Goal: Transaction & Acquisition: Download file/media

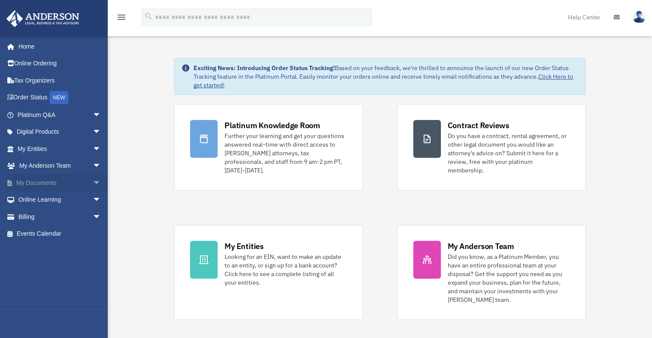
click at [49, 181] on link "My Documents arrow_drop_down" at bounding box center [60, 182] width 108 height 17
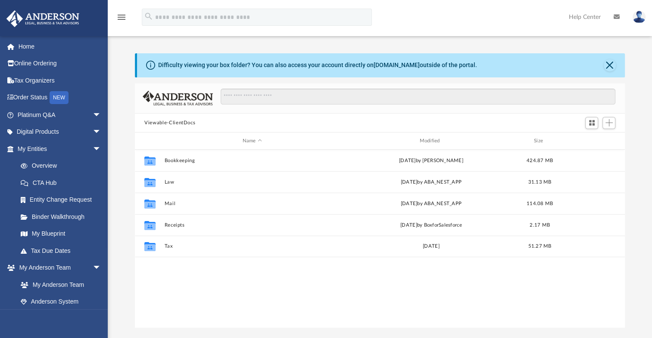
scroll to position [189, 482]
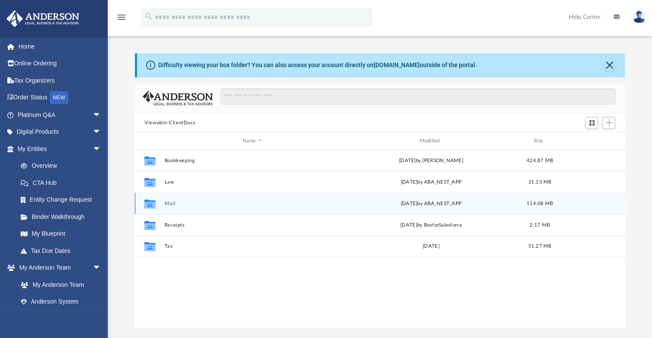
click at [171, 202] on button "Mail" at bounding box center [251, 204] width 175 height 6
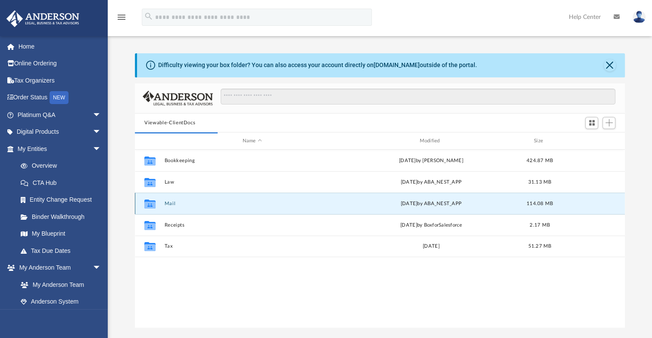
click at [172, 199] on div "Collaborated Folder Mail Mon Aug 25 2025 by ABA_NEST_APP 114.08 MB" at bounding box center [380, 204] width 490 height 22
click at [169, 202] on button "Mail" at bounding box center [251, 204] width 175 height 6
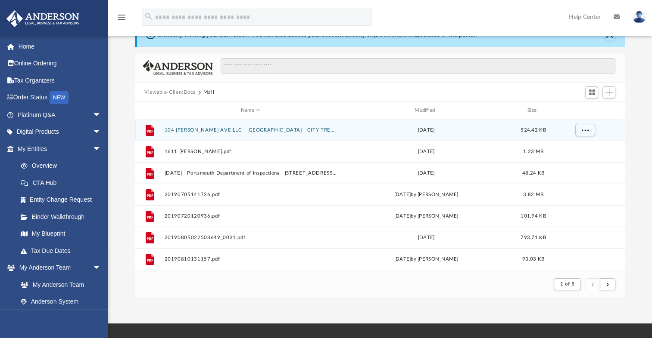
scroll to position [77, 0]
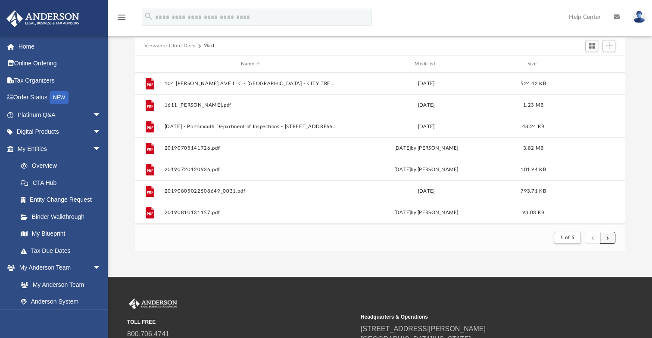
click at [611, 239] on button "submit" at bounding box center [607, 238] width 16 height 12
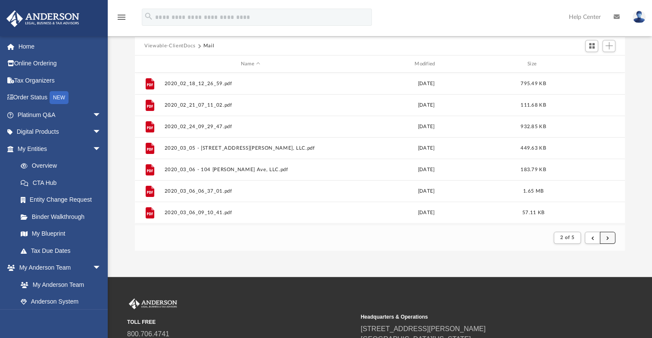
click at [609, 237] on button "submit" at bounding box center [607, 238] width 16 height 12
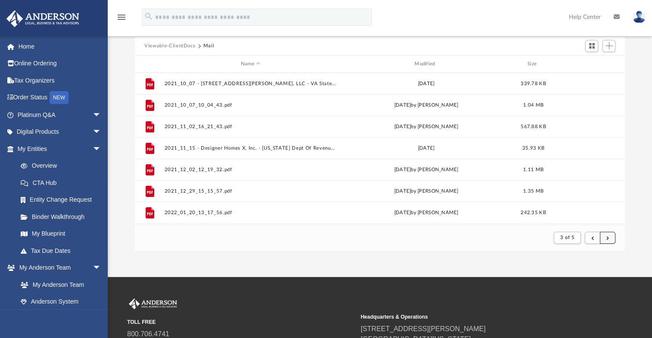
click at [610, 235] on button "submit" at bounding box center [607, 238] width 16 height 12
click at [611, 244] on button "submit" at bounding box center [607, 238] width 16 height 12
click at [609, 235] on button "submit" at bounding box center [607, 238] width 16 height 12
click at [611, 237] on button "submit" at bounding box center [607, 238] width 16 height 12
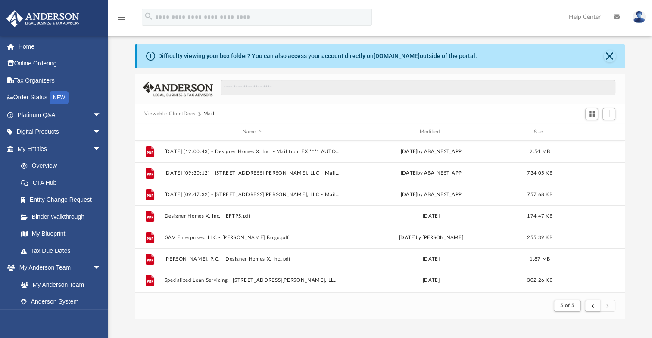
scroll to position [6, 0]
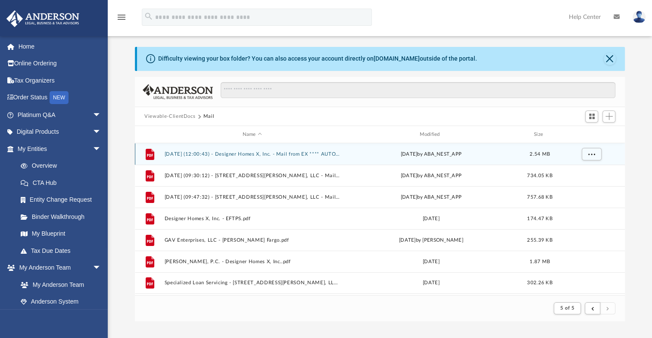
click at [292, 151] on div "File 2025.08.14 (12:00:43) - Designer Homes X, Inc. - Mail from EX **** AUTO **…" at bounding box center [380, 154] width 490 height 22
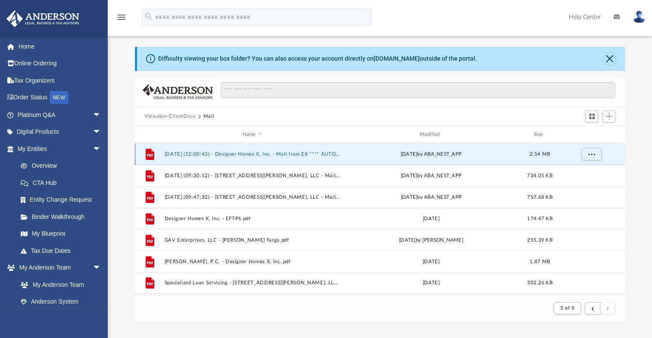
click at [324, 155] on button "2025.08.14 (12:00:43) - Designer Homes X, Inc. - Mail from EX **** AUTO ** ALL …" at bounding box center [251, 155] width 175 height 6
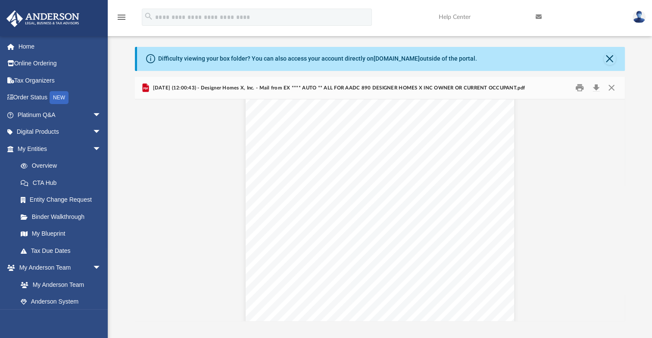
scroll to position [0, 0]
click at [608, 87] on button "Close" at bounding box center [611, 87] width 16 height 13
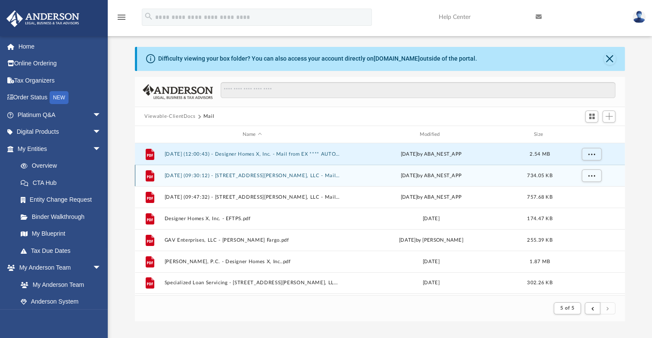
click at [297, 178] on button "2025.08.19 (09:30:12) - 1611 Rodman Ave, LLC - Mail from Shellpoint Mortgage Se…" at bounding box center [251, 176] width 175 height 6
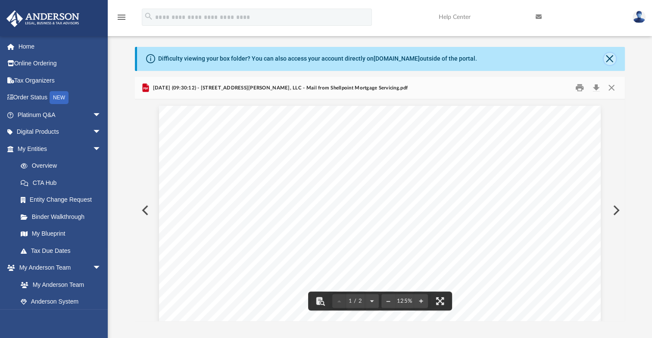
click at [610, 63] on button "Close" at bounding box center [609, 59] width 12 height 12
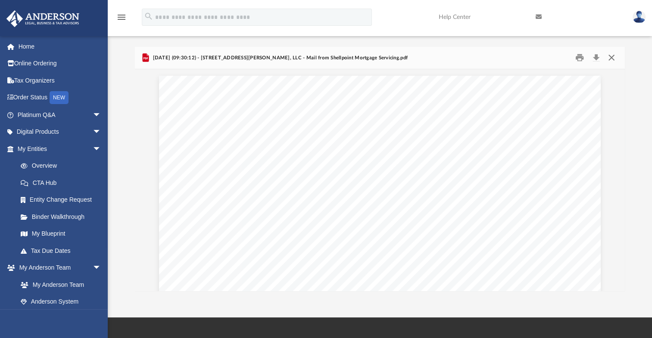
click at [611, 62] on button "Close" at bounding box center [611, 57] width 16 height 13
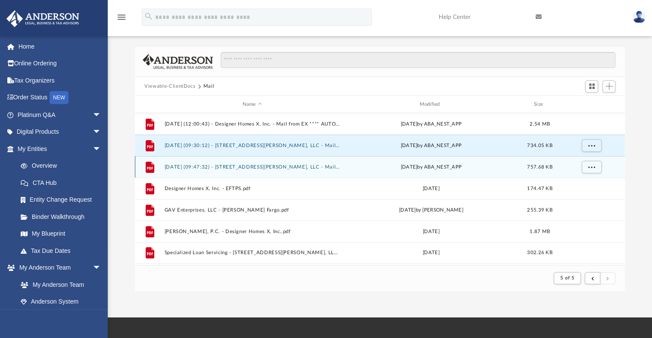
click at [412, 168] on div "Mon Aug 25 2025 by ABA_NEST_APP" at bounding box center [430, 168] width 175 height 8
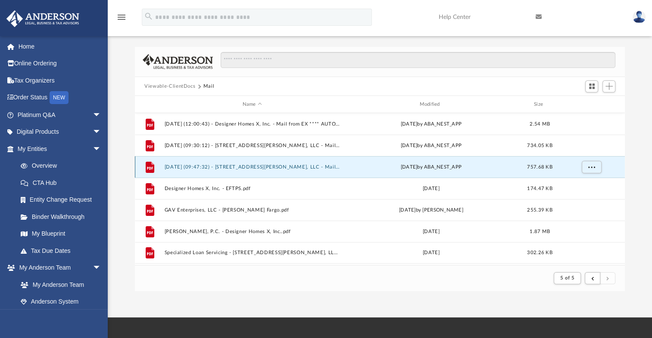
click at [408, 164] on div "Mon Aug 25 2025 by ABA_NEST_APP" at bounding box center [430, 168] width 175 height 8
click at [271, 164] on button "2025.08.25 (09:47:32) - 104 Gail Ave, LLC - Mail.pdf" at bounding box center [251, 167] width 175 height 6
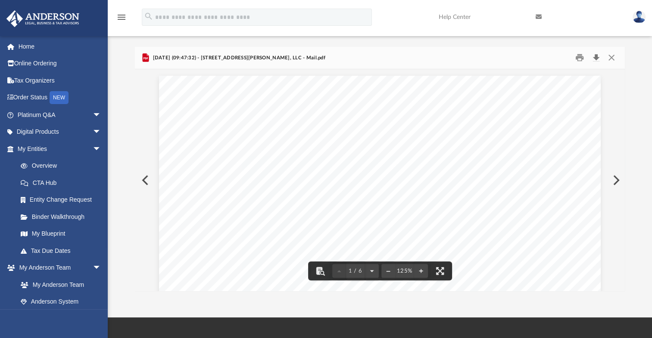
click at [596, 57] on button "Download" at bounding box center [596, 57] width 16 height 13
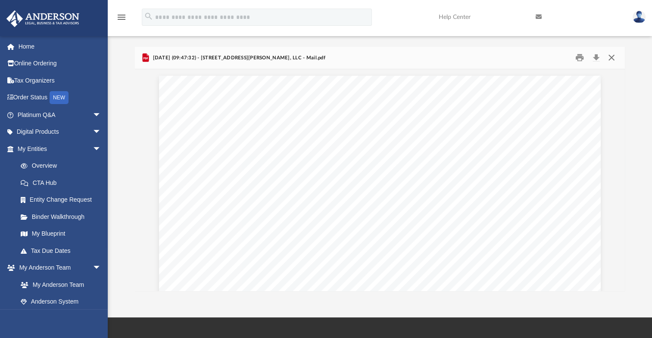
click at [611, 61] on button "Close" at bounding box center [611, 57] width 16 height 13
